Goal: Task Accomplishment & Management: Use online tool/utility

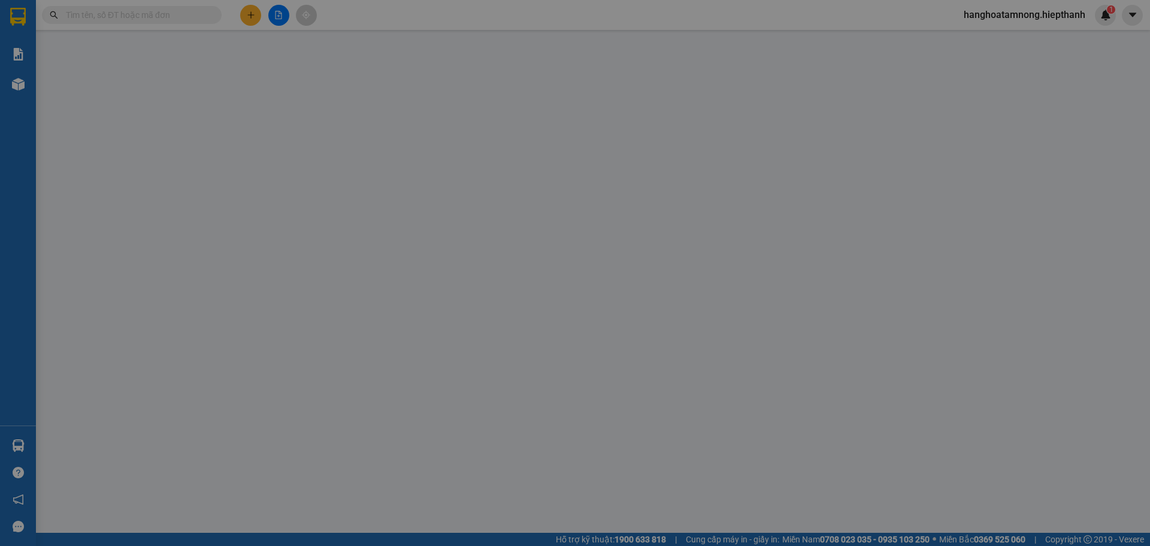
type input "0777234555"
type input "CTY LẠC QUAN"
type input "0977298931"
type input "KIM SANG"
type input "60.000"
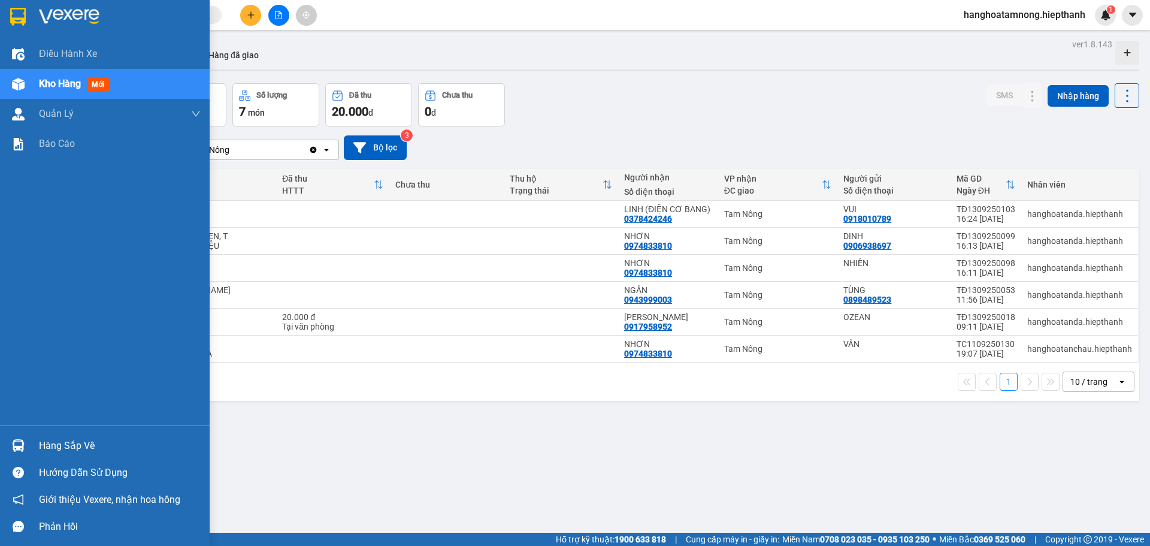
click at [61, 83] on span "Kho hàng" at bounding box center [60, 83] width 42 height 11
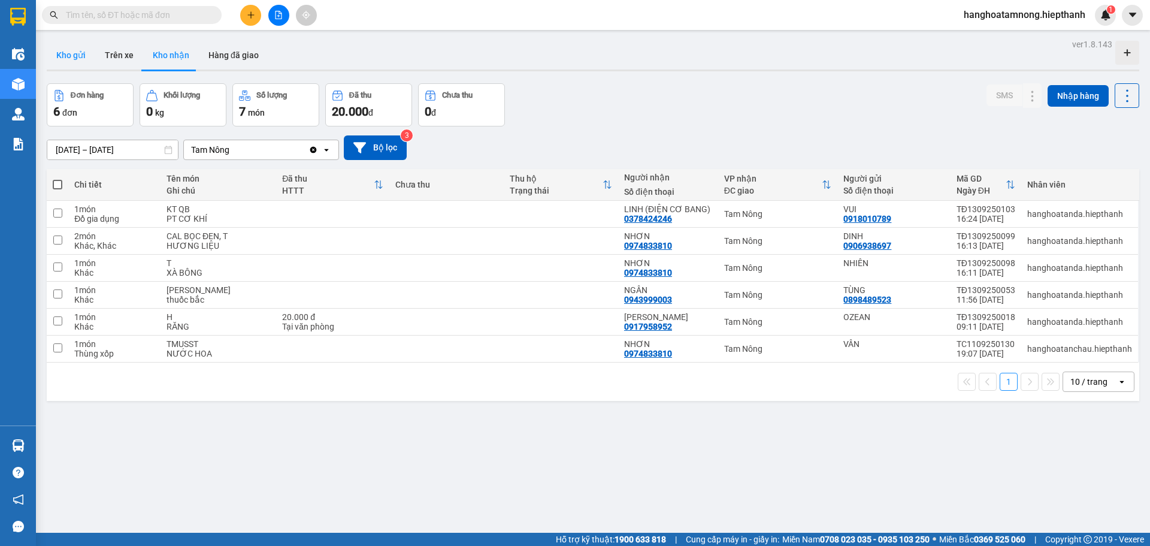
click at [78, 49] on button "Kho gửi" at bounding box center [71, 55] width 49 height 29
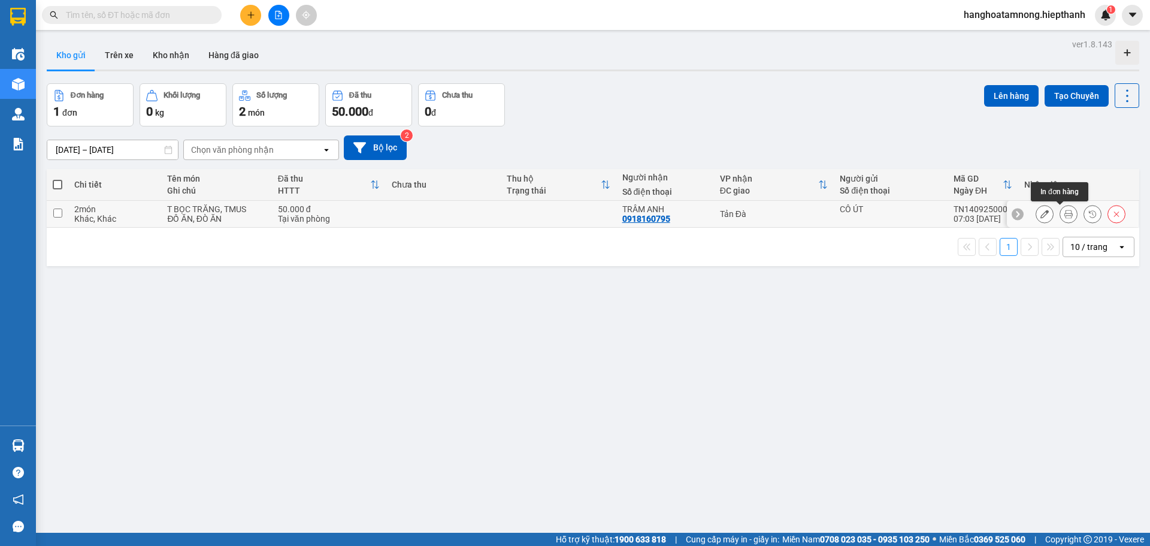
click at [1064, 215] on icon at bounding box center [1068, 214] width 8 height 8
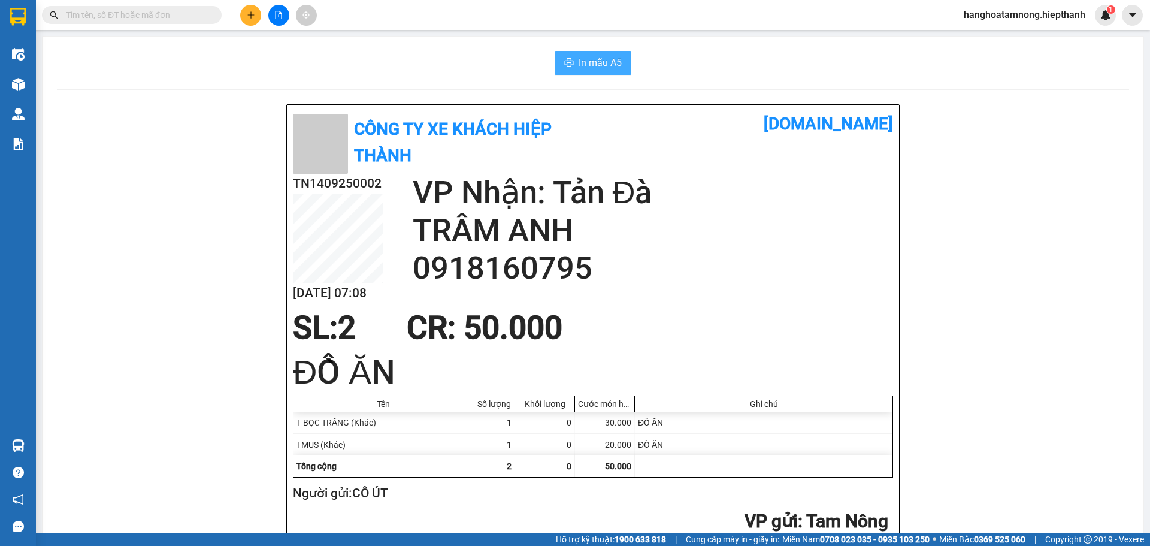
click at [591, 65] on span "In mẫu A5" at bounding box center [599, 62] width 43 height 15
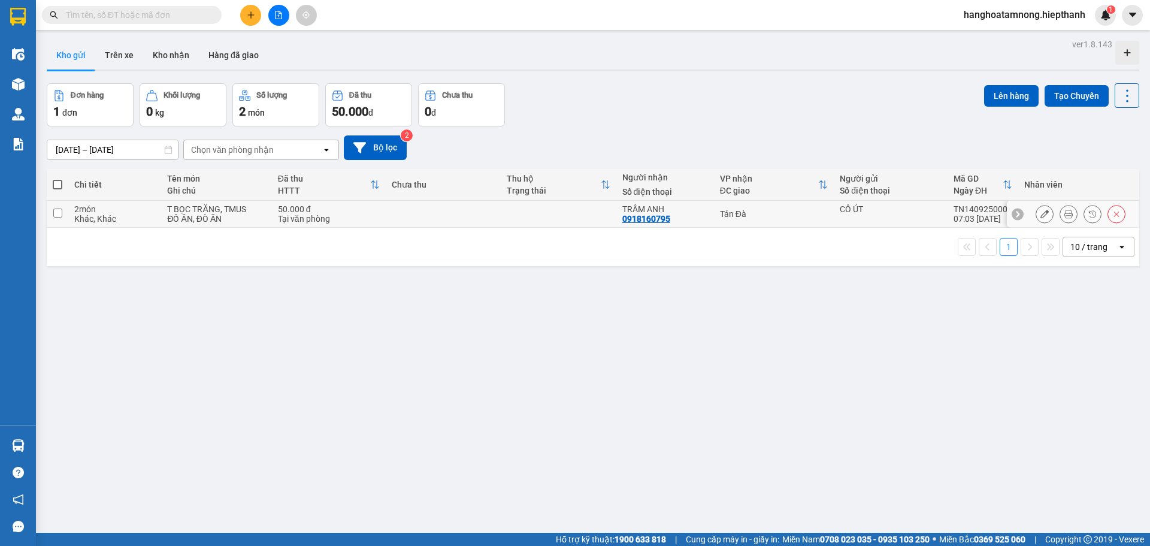
click at [1064, 218] on icon at bounding box center [1068, 214] width 8 height 8
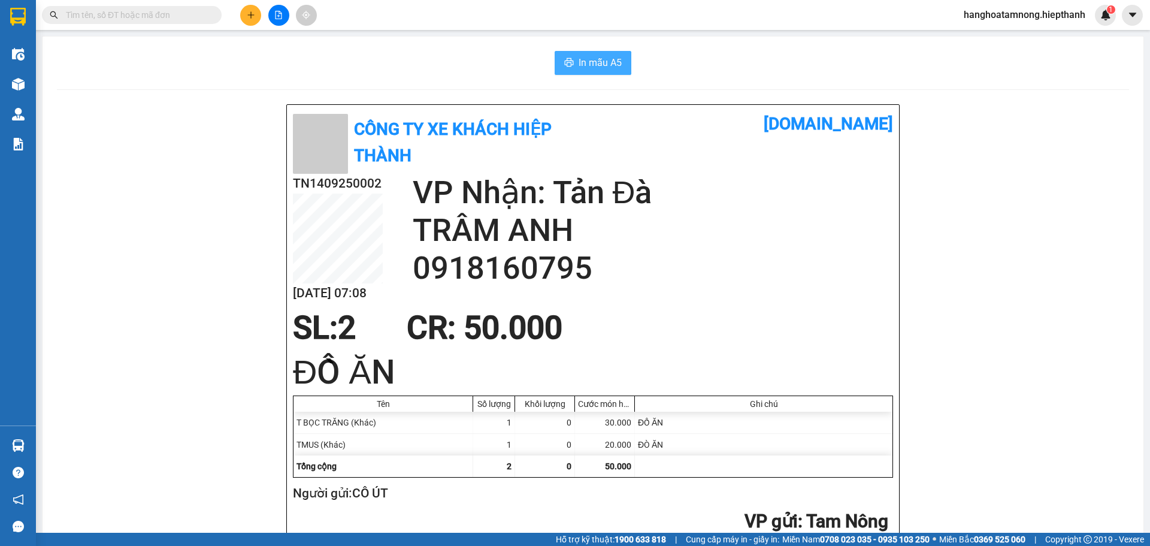
click at [581, 61] on span "In mẫu A5" at bounding box center [599, 62] width 43 height 15
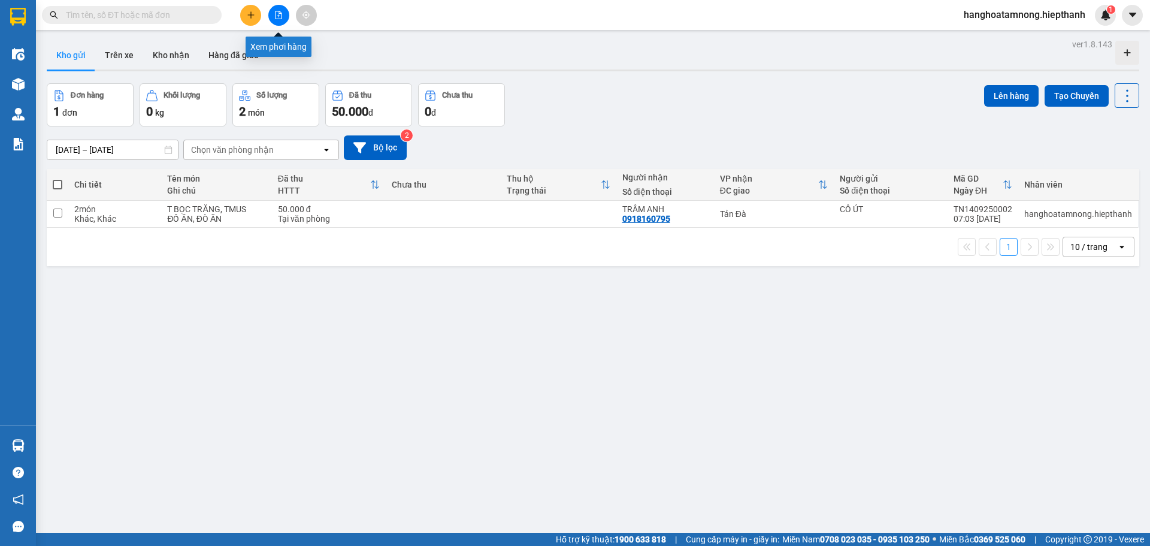
click at [269, 16] on button at bounding box center [278, 15] width 21 height 21
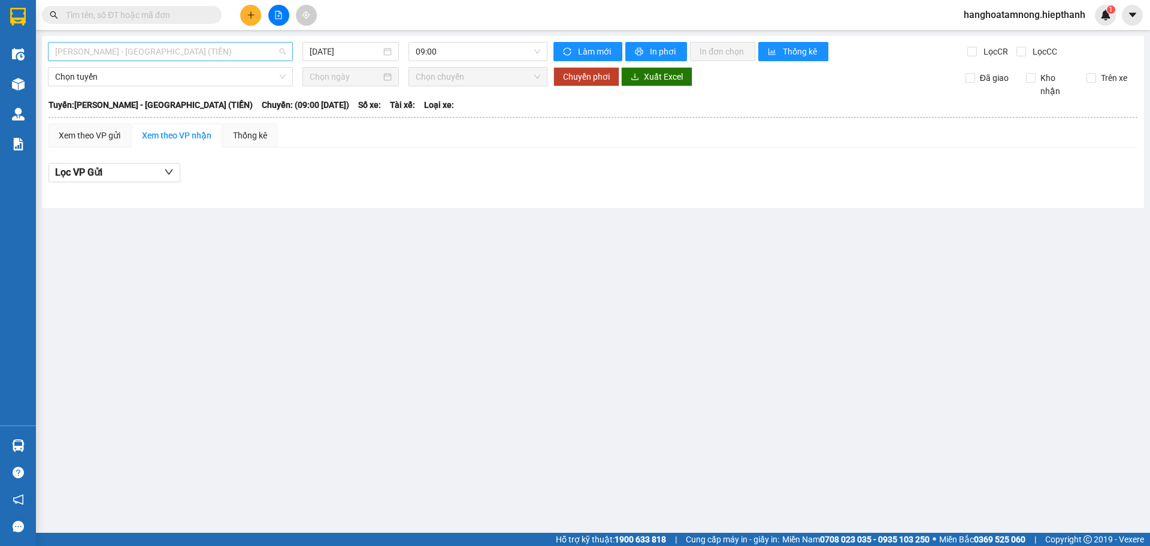
click at [161, 55] on span "Hồ Chí Minh - Tân Châu (TIỀN)" at bounding box center [170, 52] width 231 height 18
click at [505, 316] on main "Hồ Chí Minh - Tân Châu (TIỀN) 14/09/2025 09:00 Làm mới In phơi In đơn chọn Thốn…" at bounding box center [575, 266] width 1150 height 532
click at [269, 17] on button at bounding box center [278, 15] width 21 height 21
click at [192, 38] on div "Hồ Chí Minh - Tân Châu (TIỀN) 14/09/2025 09:00 Làm mới In phơi In đơn chọn Thốn…" at bounding box center [593, 122] width 1102 height 172
click at [195, 49] on span "Hồ Chí Minh - Tân Châu (TIỀN)" at bounding box center [170, 52] width 231 height 18
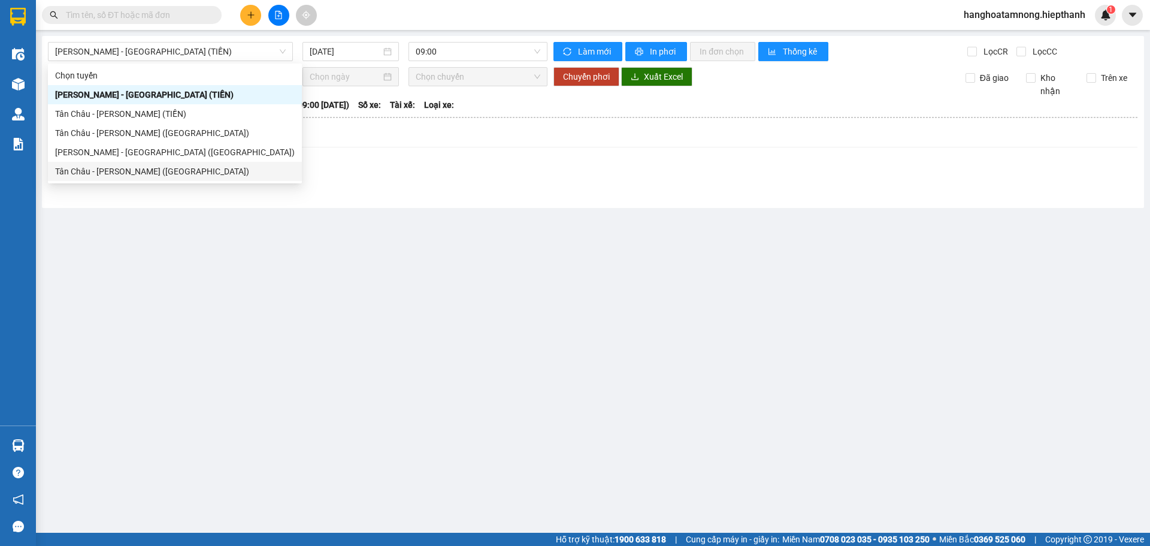
click at [217, 243] on main "Hồ Chí Minh - Tân Châu (TIỀN) 14/09/2025 09:00 Làm mới In phơi In đơn chọn Thốn…" at bounding box center [575, 266] width 1150 height 532
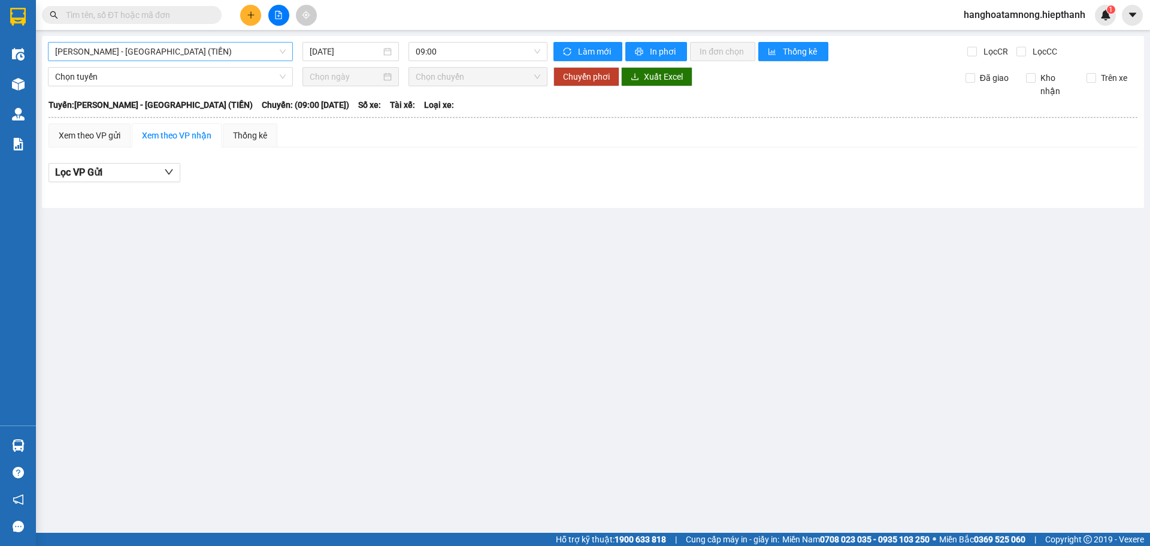
click at [163, 54] on span "Hồ Chí Minh - Tân Châu (TIỀN)" at bounding box center [170, 52] width 231 height 18
click at [422, 295] on main "Hồ Chí Minh - Tân Châu (TIỀN) 14/09/2025 09:00 Làm mới In phơi In đơn chọn Thốn…" at bounding box center [575, 266] width 1150 height 532
click at [217, 55] on span "Hồ Chí Minh - Tân Châu (TIỀN)" at bounding box center [170, 52] width 231 height 18
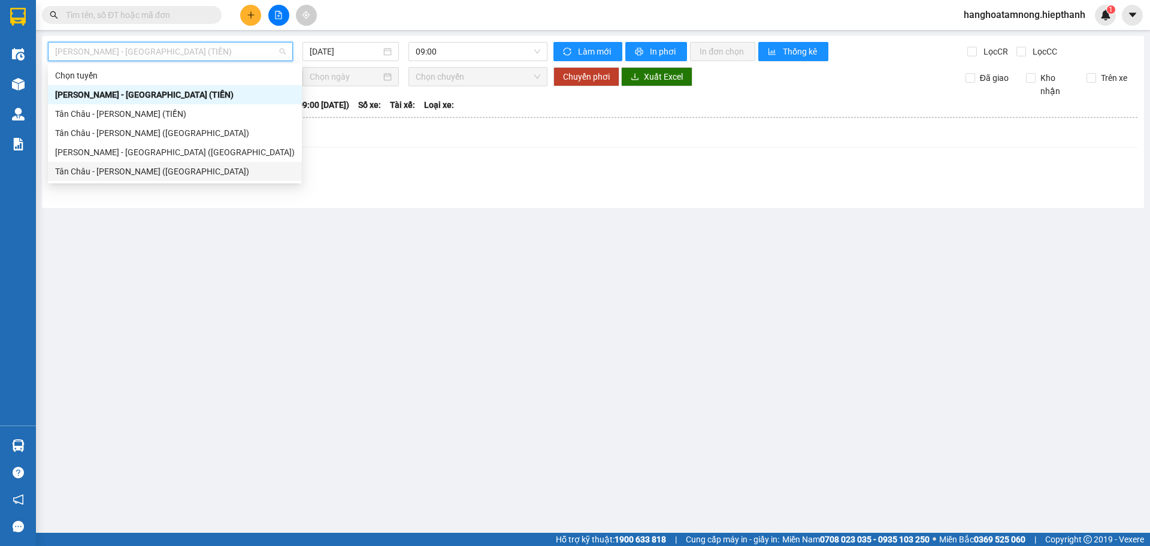
click at [96, 173] on div "Tân Châu - Hồ Chí Minh (Giường)" at bounding box center [175, 171] width 240 height 13
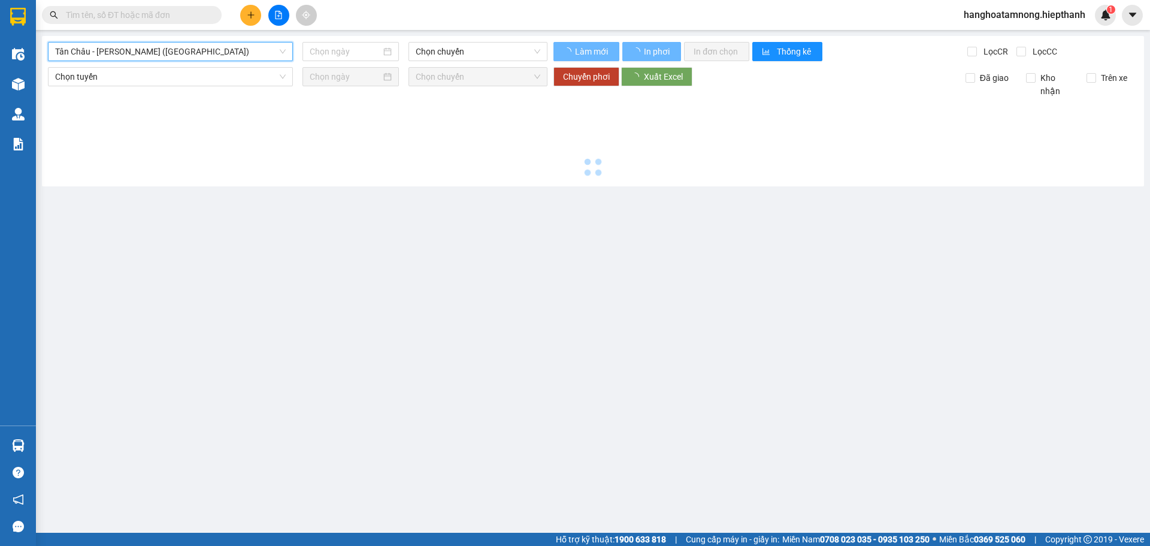
type input "14/09/2025"
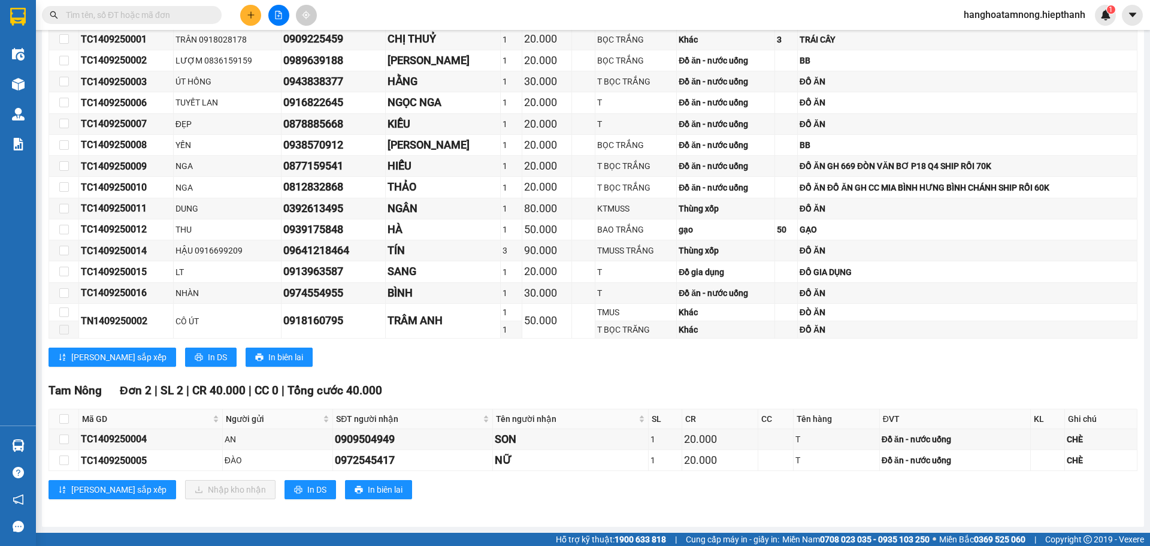
scroll to position [46, 0]
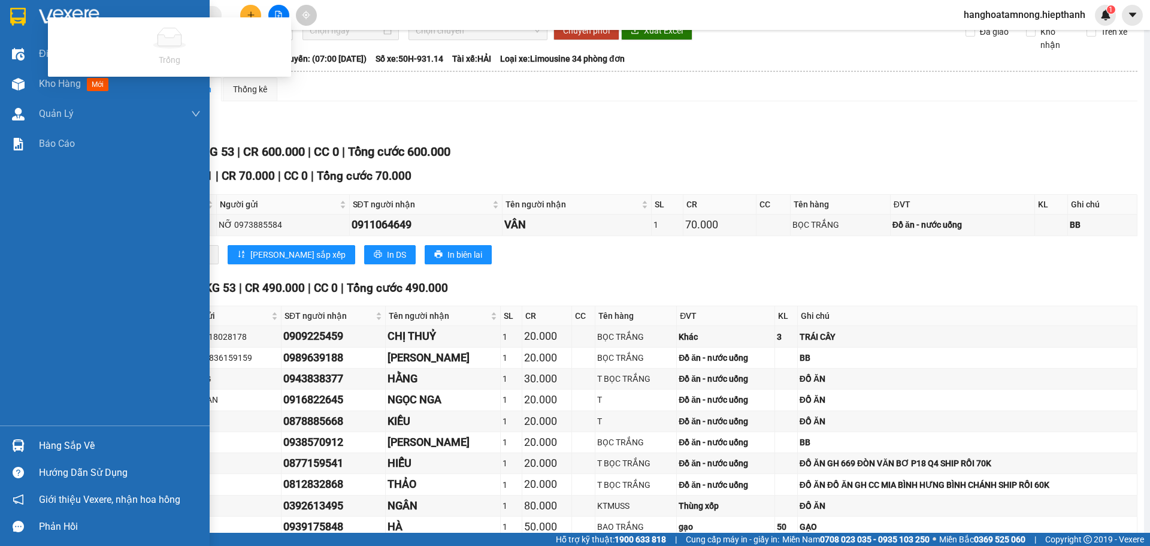
type input "7"
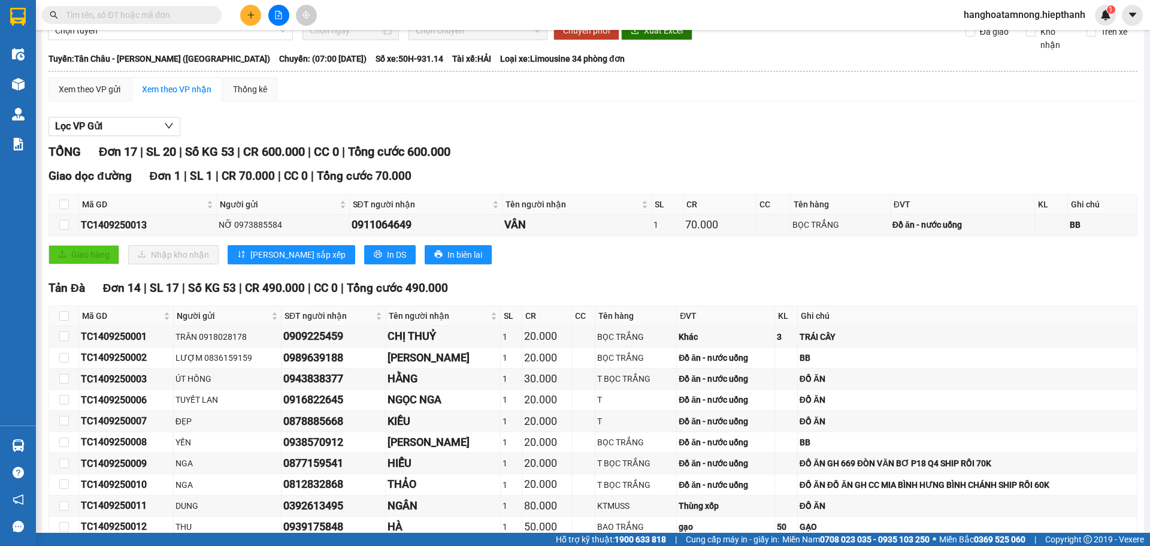
drag, startPoint x: 0, startPoint y: -26, endPoint x: 0, endPoint y: -72, distance: 46.1
drag, startPoint x: 0, startPoint y: -72, endPoint x: 539, endPoint y: 114, distance: 570.2
click at [540, 114] on div "Lọc VP Gửi TỔNG Đơn 17 | SL 20 | Số KG 53 | CR 600.000 | CC 0 | Tổng cước 600.…" at bounding box center [593, 461] width 1089 height 700
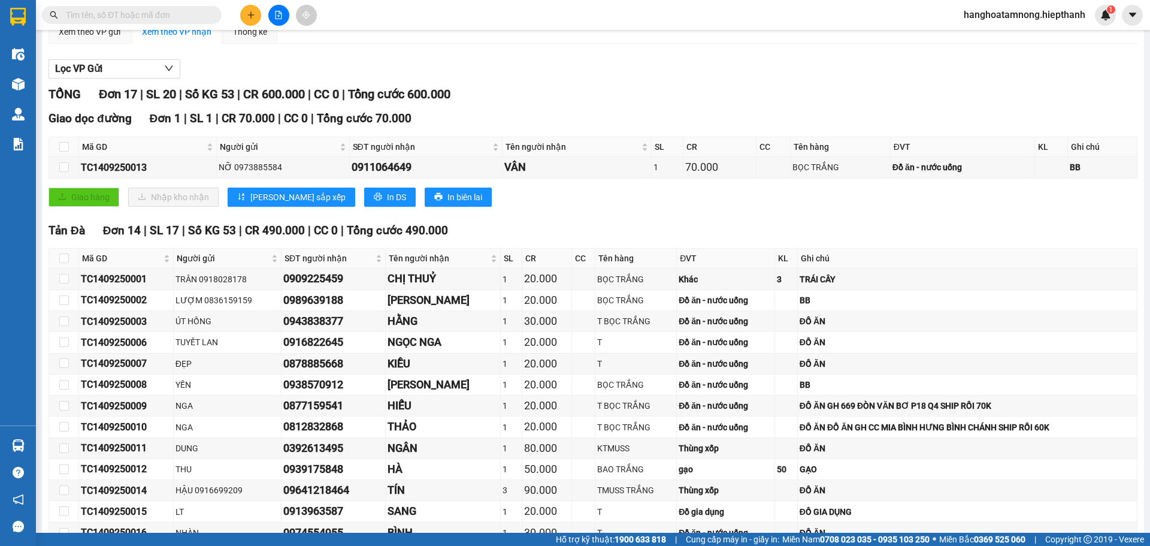
scroll to position [0, 0]
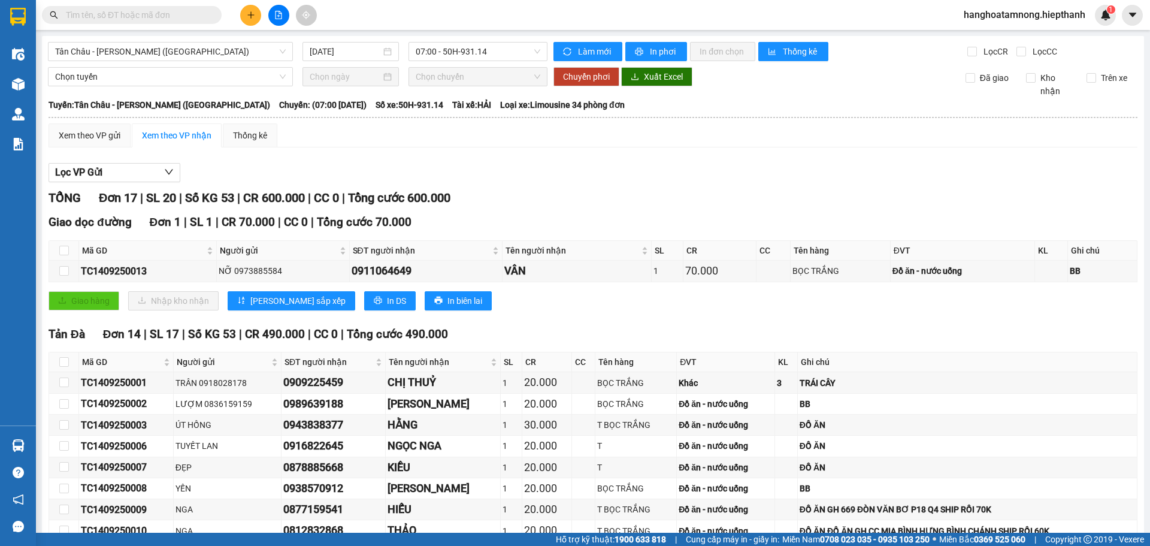
click at [1136, 278] on main "Tân Châu - Hồ Chí Minh (Giường) 14/09/2025 07:00 - 50H-931.14 Làm mới In phơi I…" at bounding box center [575, 266] width 1150 height 532
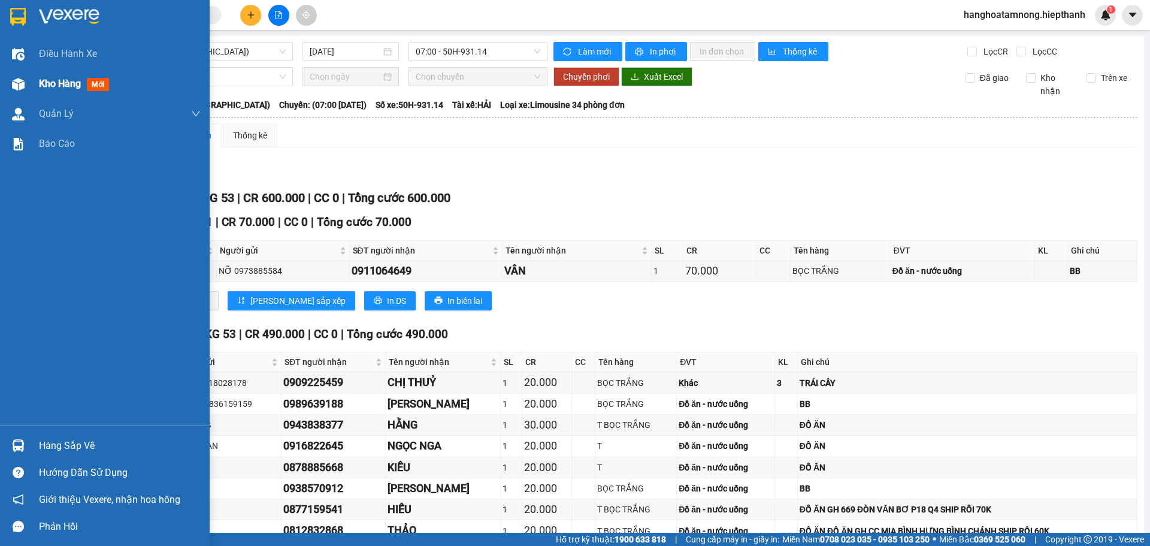
click at [43, 89] on span "Kho hàng" at bounding box center [60, 83] width 42 height 11
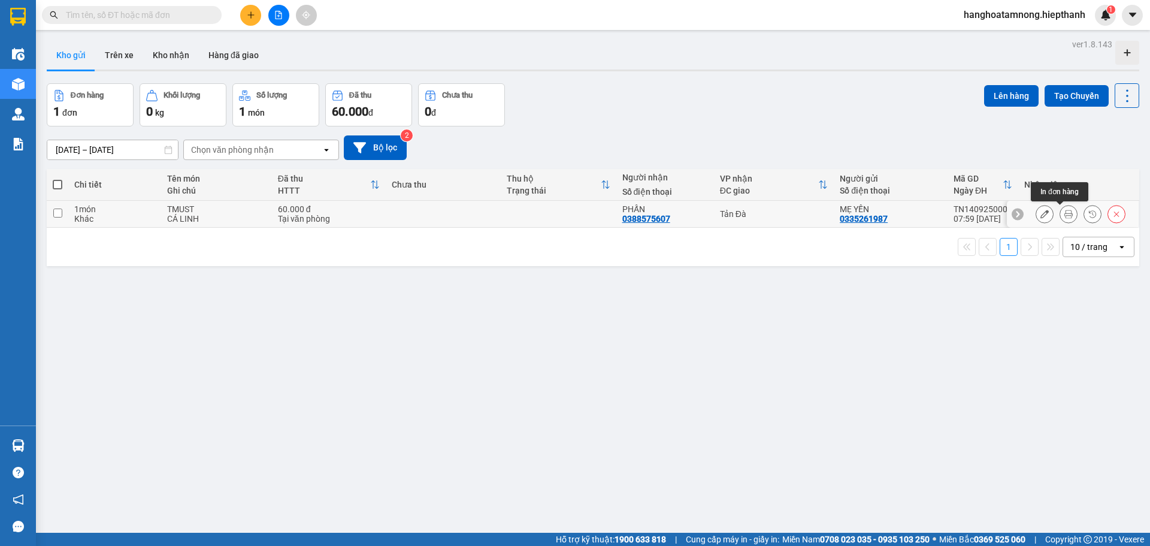
click at [1060, 208] on button at bounding box center [1068, 214] width 17 height 21
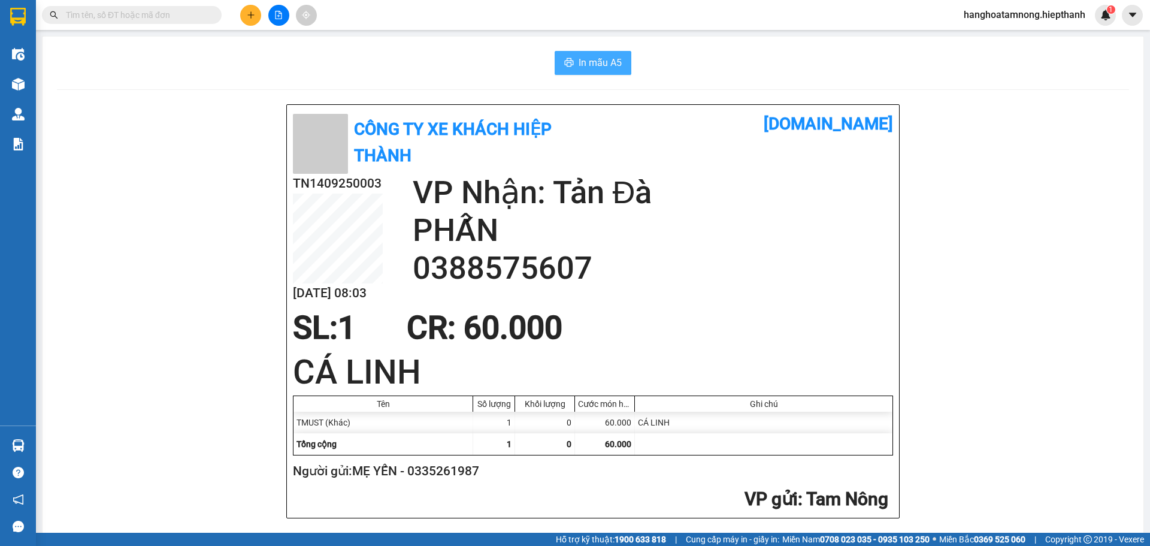
click at [578, 58] on span "In mẫu A5" at bounding box center [599, 62] width 43 height 15
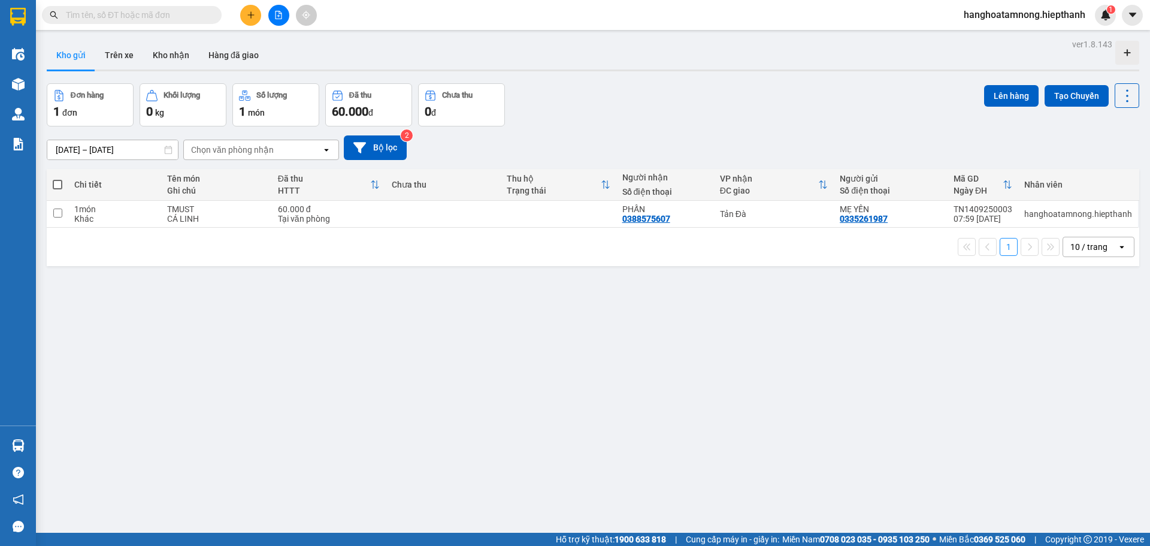
click at [466, 327] on div "ver 1.8.143 Kho gửi Trên xe Kho nhận Hàng đã giao Đơn hàng 1 đơn Khối lượng 0 k…" at bounding box center [593, 309] width 1102 height 546
click at [152, 44] on button "Kho nhận" at bounding box center [171, 55] width 56 height 29
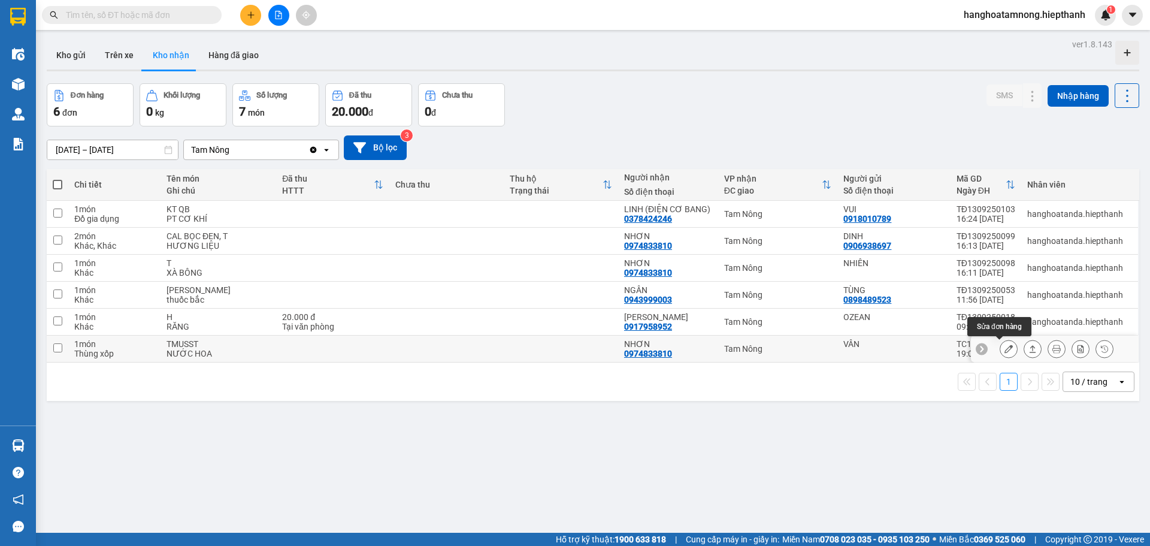
click at [1005, 350] on button at bounding box center [1008, 348] width 17 height 21
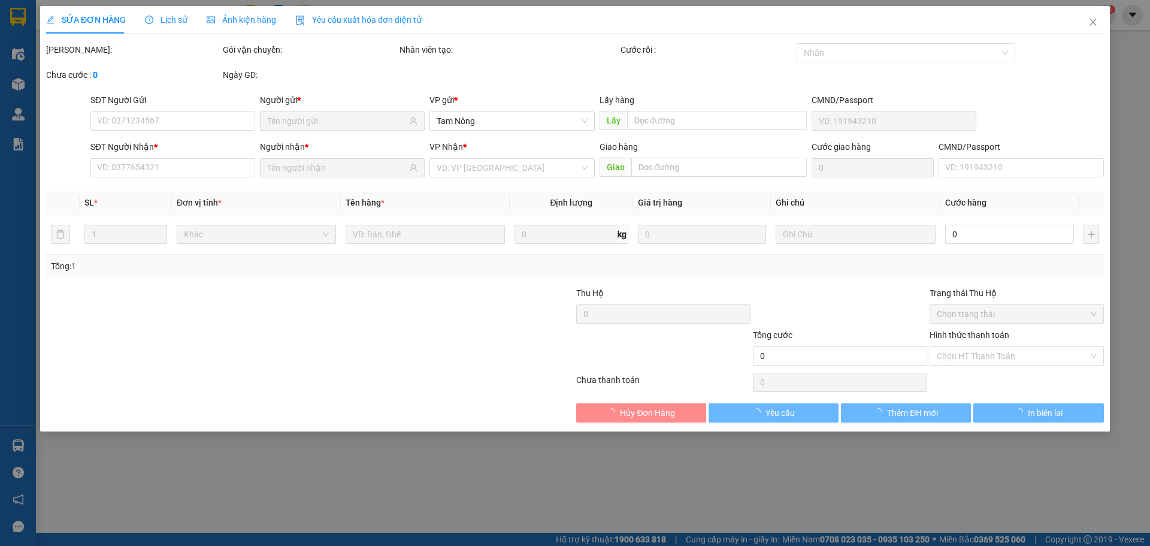
type input "VÂN"
type input "0974833810"
type input "NHƠN"
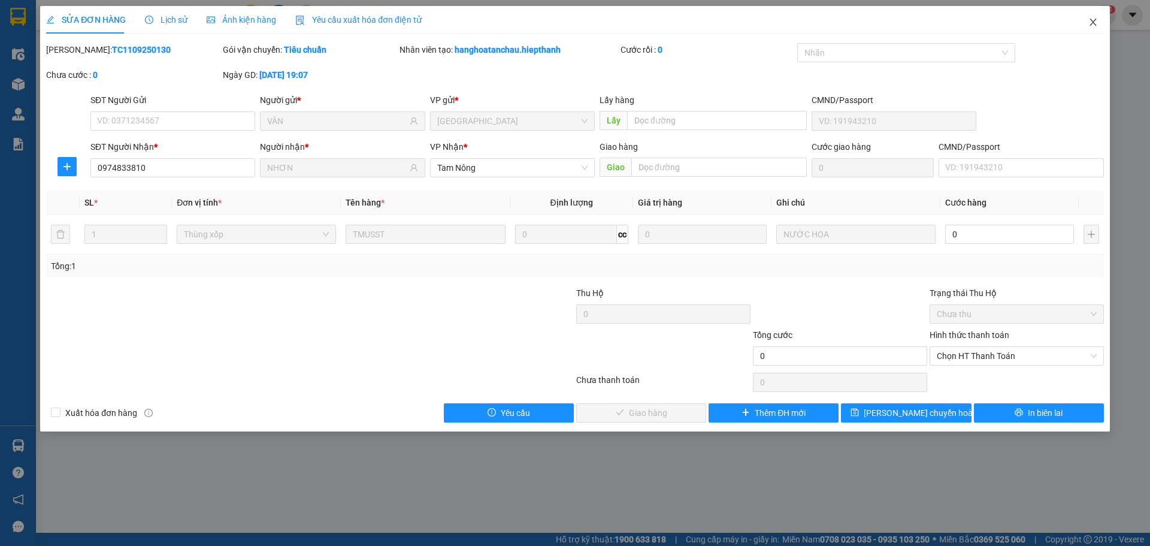
click at [1092, 22] on icon "close" at bounding box center [1092, 22] width 7 height 7
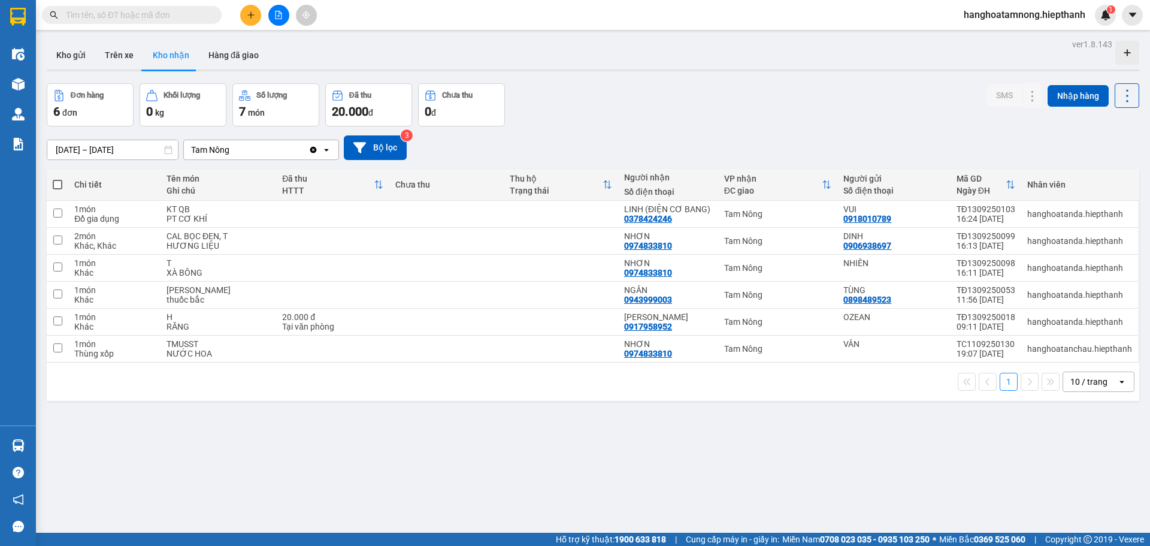
click at [665, 128] on div "12/09/2025 – 14/09/2025 Press the down arrow key to interact with the calendar …" at bounding box center [593, 147] width 1092 height 43
click at [161, 9] on input "text" at bounding box center [136, 14] width 141 height 13
click at [282, 22] on button at bounding box center [278, 15] width 21 height 21
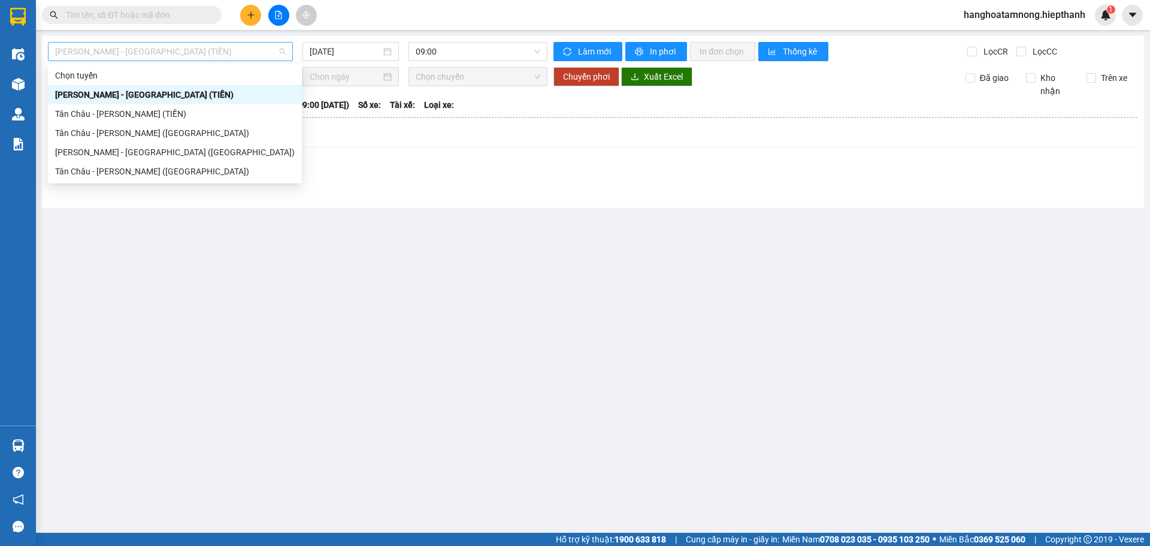
click at [243, 53] on span "Hồ Chí Minh - Tân Châu (TIỀN)" at bounding box center [170, 52] width 231 height 18
click at [225, 169] on div "Tân Châu - Hồ Chí Minh (Giường)" at bounding box center [175, 171] width 240 height 13
type input "14/09/2025"
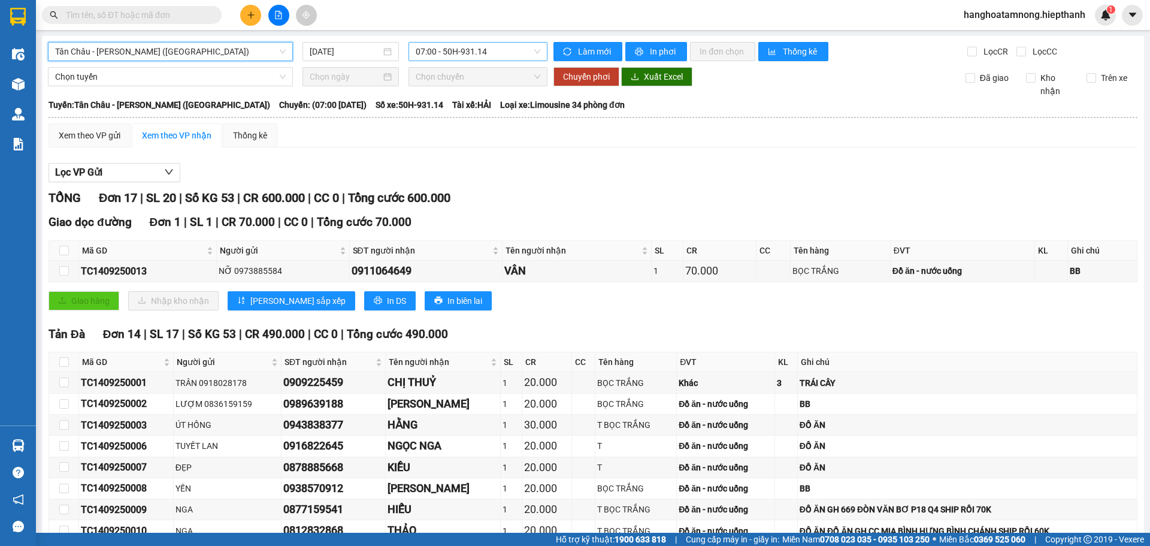
click at [447, 50] on span "07:00 - 50H-931.14" at bounding box center [478, 52] width 125 height 18
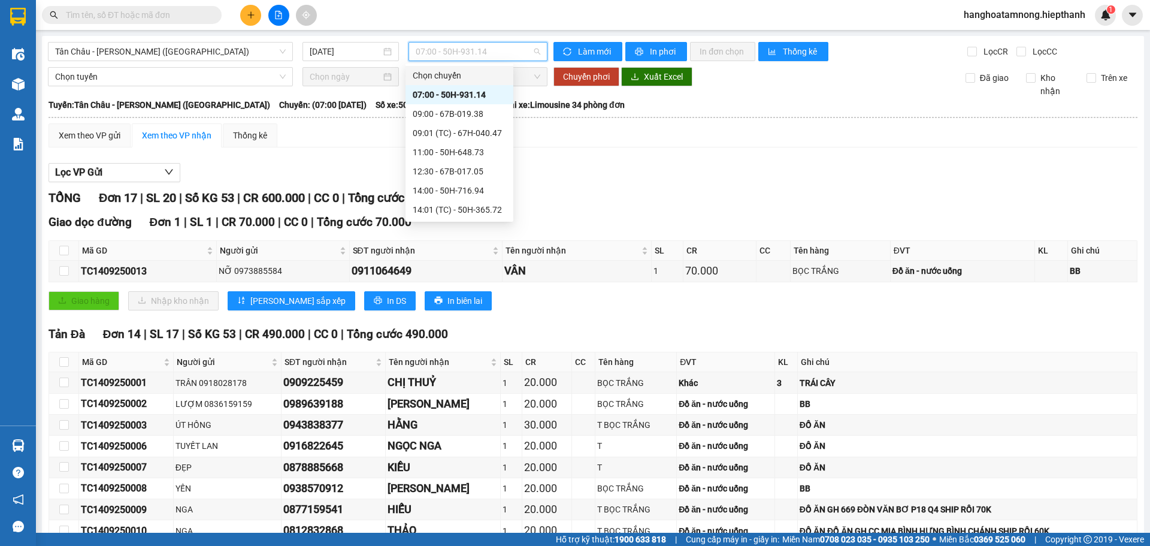
click at [600, 137] on div "Xem theo VP gửi Xem theo VP nhận Thống kê" at bounding box center [593, 135] width 1089 height 24
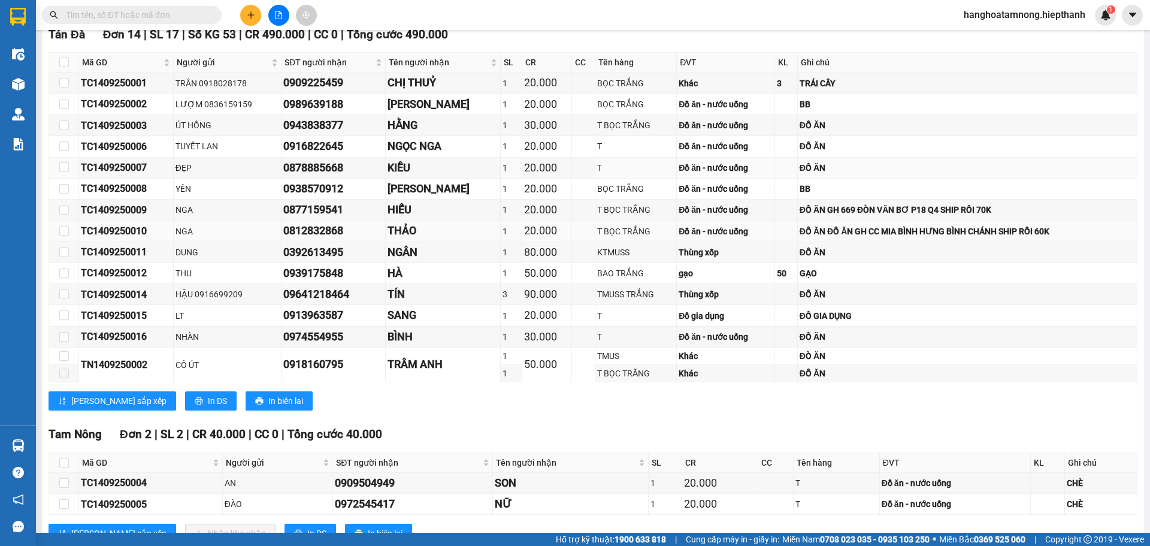
scroll to position [343, 0]
